Goal: Task Accomplishment & Management: Complete application form

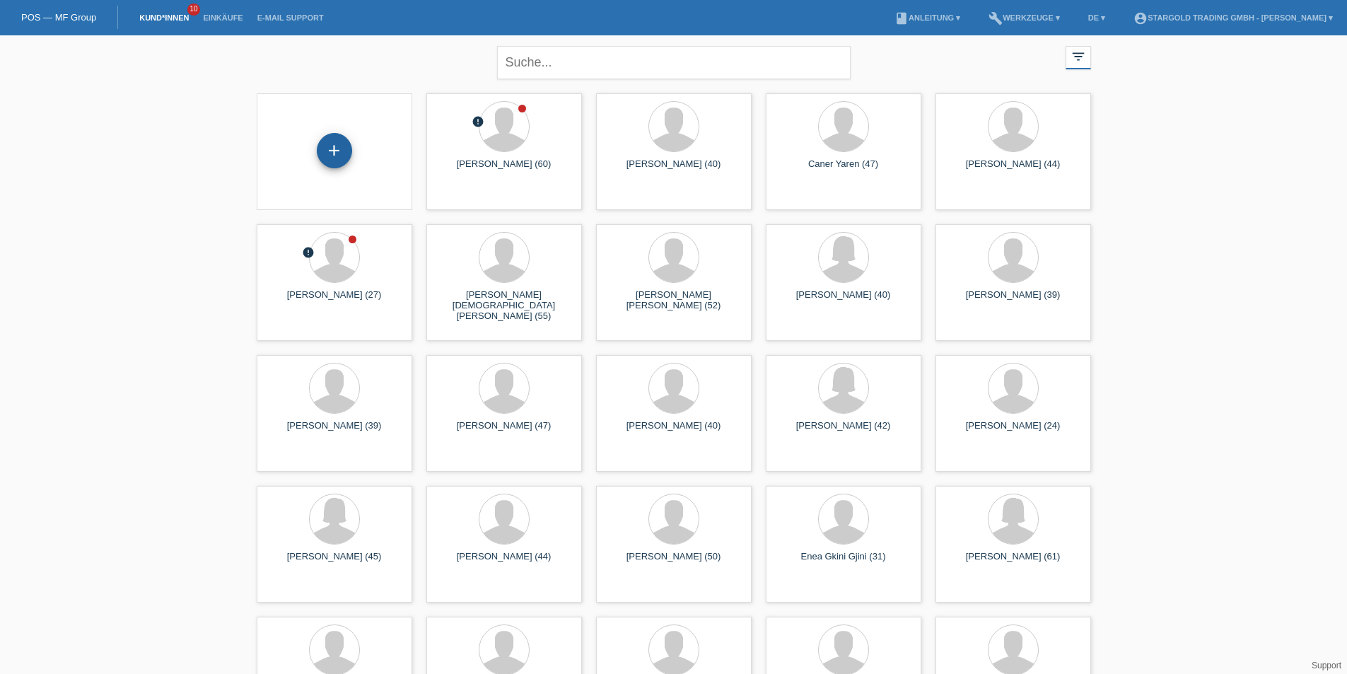
click at [337, 141] on div "+" at bounding box center [334, 150] width 35 height 35
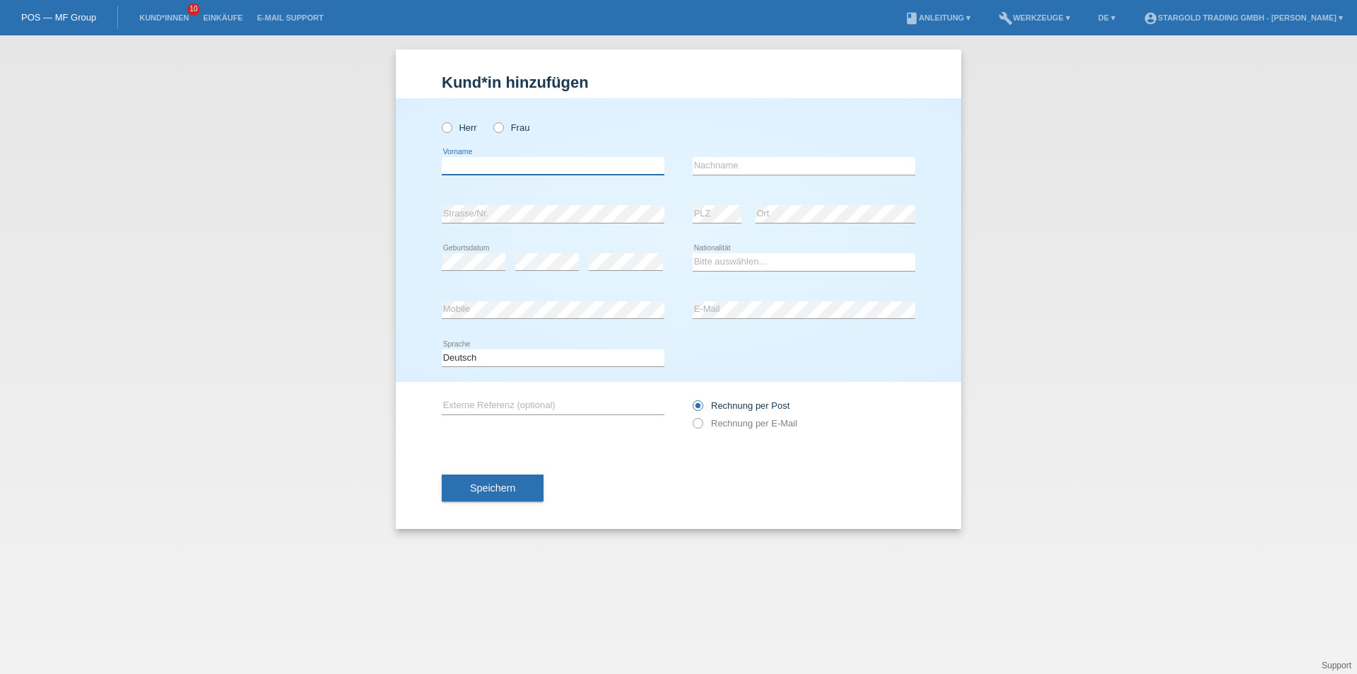
click at [474, 163] on input "text" at bounding box center [553, 166] width 223 height 18
paste input "[PERSON_NAME]"
type input "[PERSON_NAME]"
click at [731, 170] on input "text" at bounding box center [804, 166] width 223 height 18
paste input "[PERSON_NAME]"
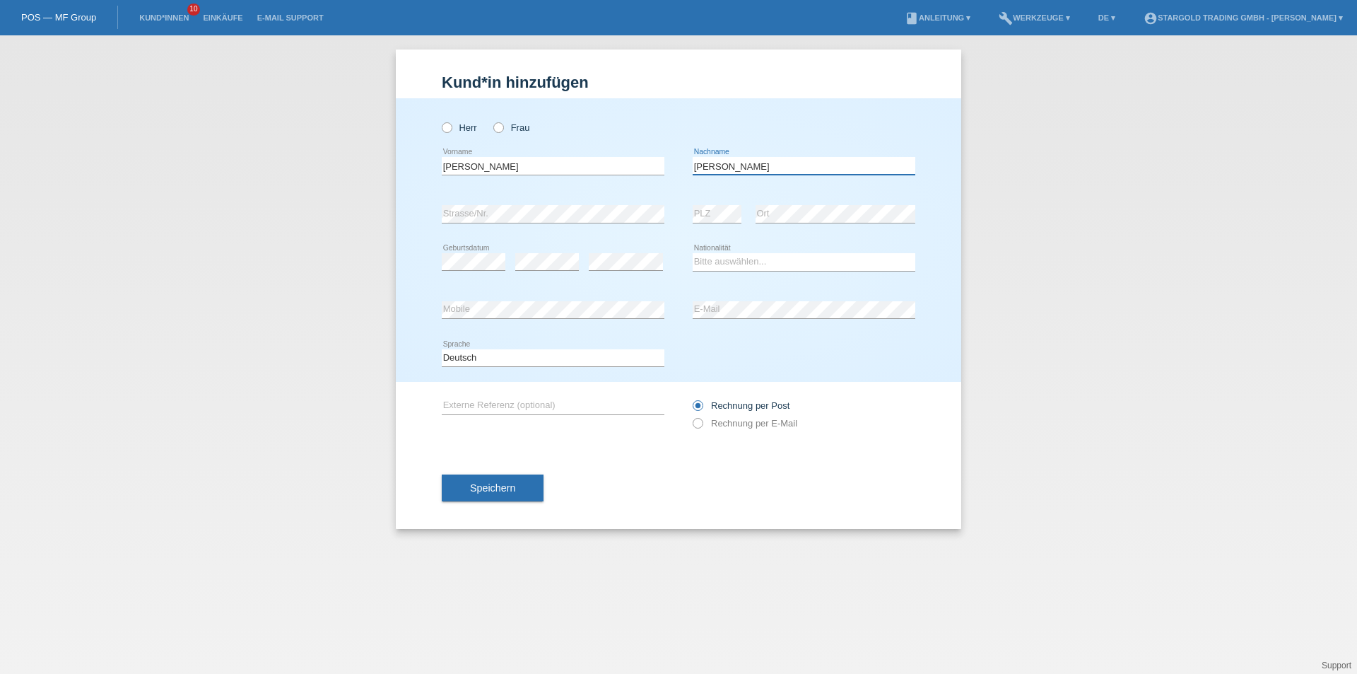
type input "[PERSON_NAME]"
click at [530, 201] on div "error Strasse/Nr." at bounding box center [553, 214] width 223 height 48
click at [1006, 273] on div "Kund*in hinzufügen Kunde hinzufügen Kundin hinzufügen Herr Frau Dylan error Vor…" at bounding box center [678, 354] width 1357 height 638
click at [750, 263] on select "Bitte auswählen... [GEOGRAPHIC_DATA] [GEOGRAPHIC_DATA] [GEOGRAPHIC_DATA] [GEOGR…" at bounding box center [804, 261] width 223 height 17
select select "IT"
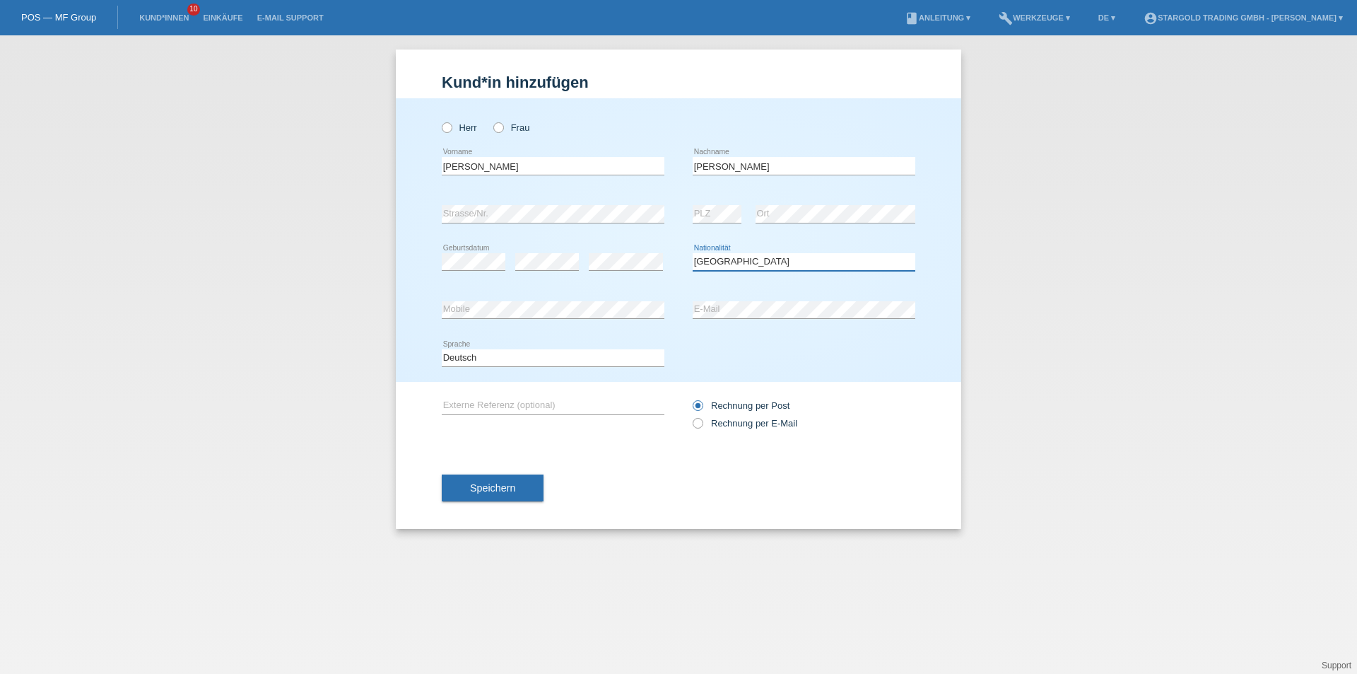
click at [693, 253] on select "Bitte auswählen... [GEOGRAPHIC_DATA] [GEOGRAPHIC_DATA] [GEOGRAPHIC_DATA] [GEOGR…" at bounding box center [804, 261] width 223 height 17
